Goal: Task Accomplishment & Management: Manage account settings

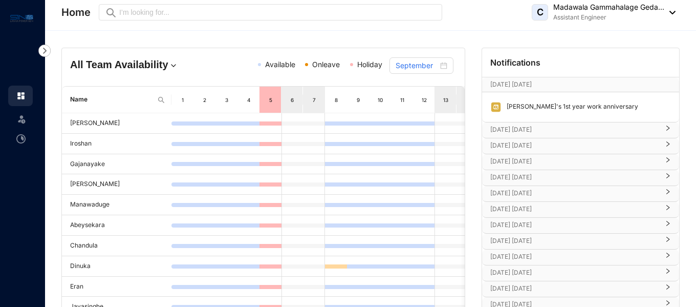
click at [662, 12] on p "Assistant Engineer" at bounding box center [609, 17] width 111 height 10
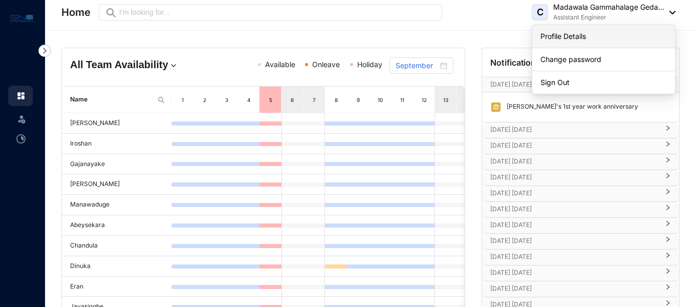
click at [587, 35] on link "Profile Details" at bounding box center [604, 36] width 126 height 10
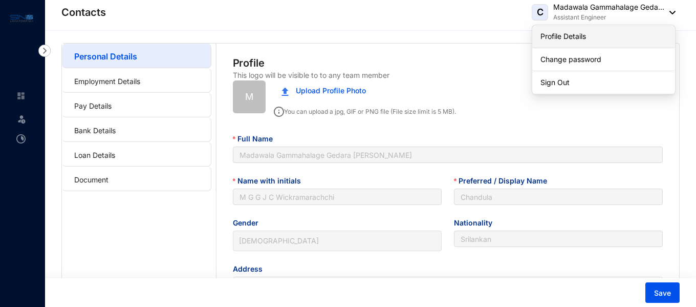
type input "[DATE]"
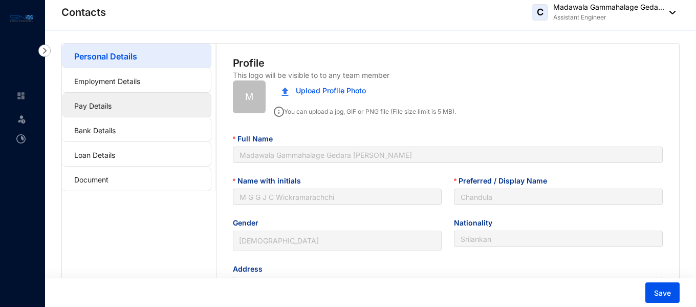
click at [112, 103] on link "Pay Details" at bounding box center [92, 105] width 37 height 9
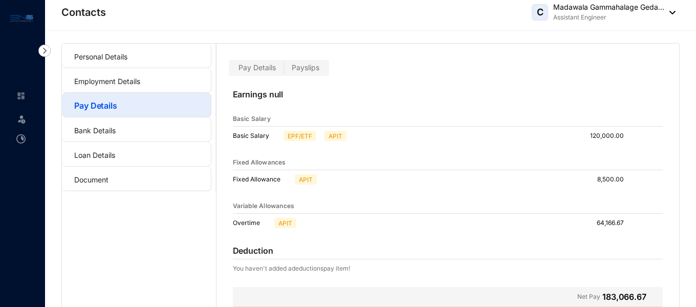
click at [304, 70] on span "Payslips" at bounding box center [306, 67] width 28 height 9
click at [284, 70] on input "Payslips" at bounding box center [284, 70] width 0 height 0
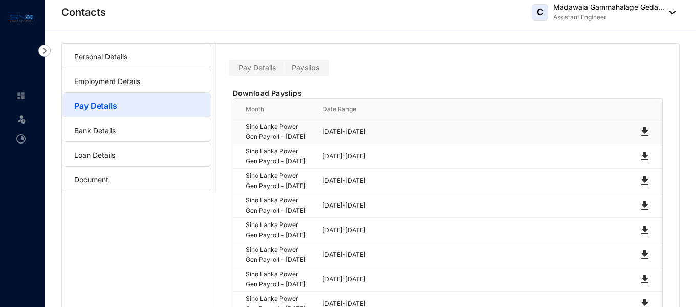
click at [642, 138] on img at bounding box center [645, 131] width 12 height 12
click at [673, 11] on img at bounding box center [670, 13] width 11 height 4
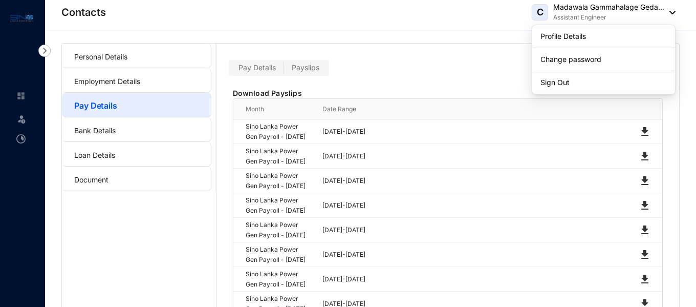
click at [673, 11] on img at bounding box center [670, 13] width 11 height 4
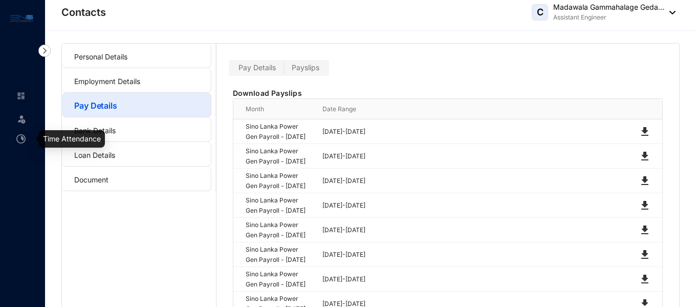
click at [22, 132] on div at bounding box center [20, 133] width 9 height 9
